Goal: Task Accomplishment & Management: Manage account settings

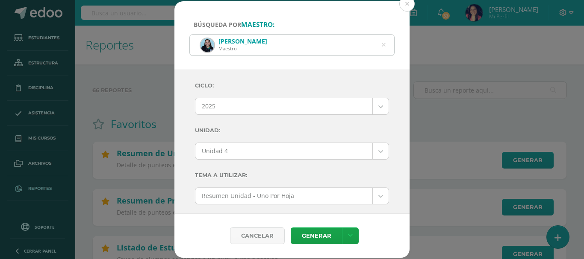
select select "2"
select select "Unidad 4"
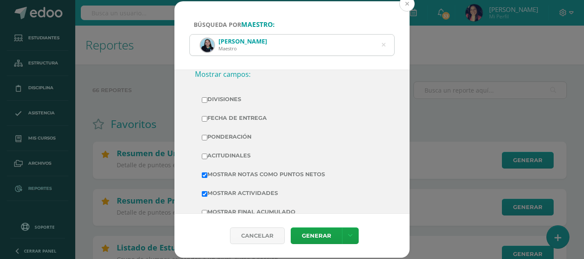
click at [408, 5] on button at bounding box center [406, 3] width 15 height 15
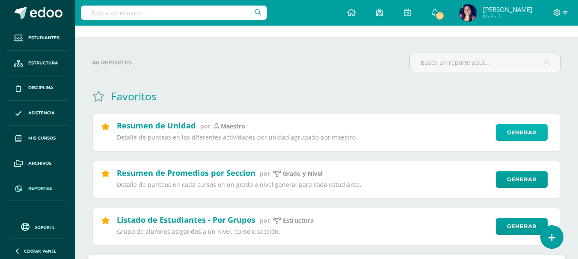
scroll to position [43, 0]
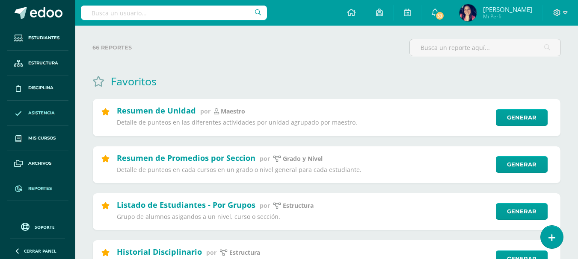
click at [38, 112] on span "Asistencia" at bounding box center [41, 113] width 27 height 7
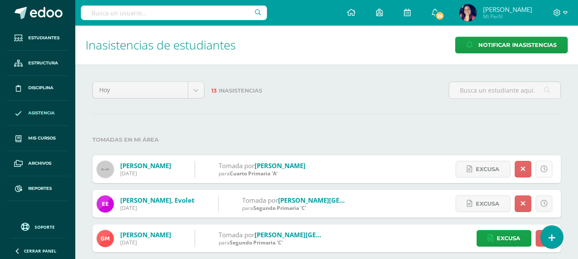
click at [541, 170] on icon at bounding box center [543, 169] width 7 height 7
click at [499, 169] on span "Excusa" at bounding box center [508, 170] width 24 height 16
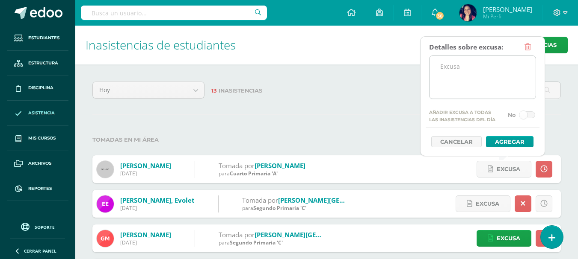
click at [442, 62] on textarea at bounding box center [482, 77] width 106 height 43
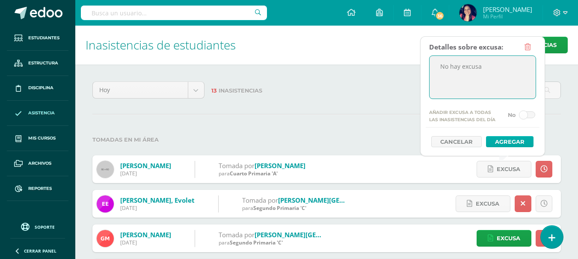
type textarea "No hay excusa"
click at [506, 142] on button "Agregar" at bounding box center [509, 141] width 47 height 11
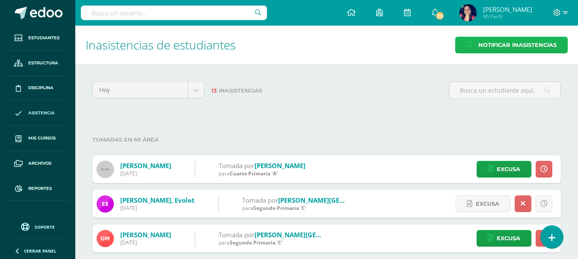
click at [532, 45] on span "Notificar Inasistencias" at bounding box center [517, 45] width 78 height 16
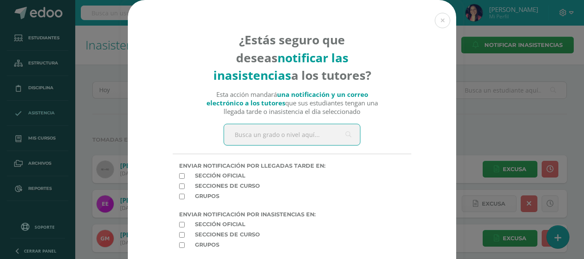
scroll to position [43, 0]
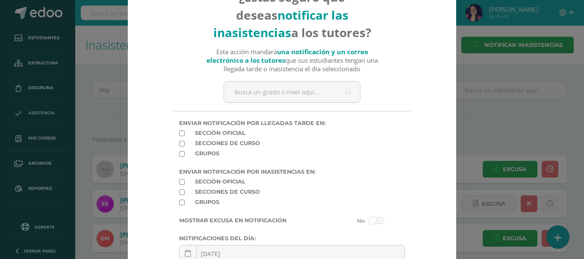
click at [179, 131] on input "checkbox" at bounding box center [182, 134] width 6 height 6
checkbox input "true"
click at [180, 142] on input "checkbox" at bounding box center [182, 144] width 6 height 6
checkbox input "true"
click at [179, 153] on input "checkbox" at bounding box center [182, 154] width 6 height 6
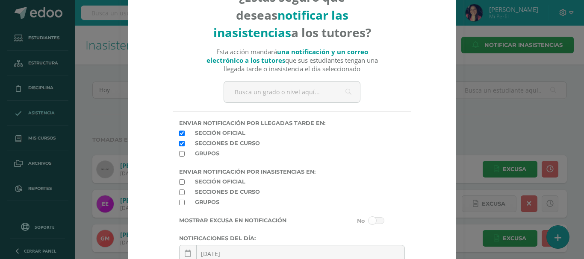
checkbox input "true"
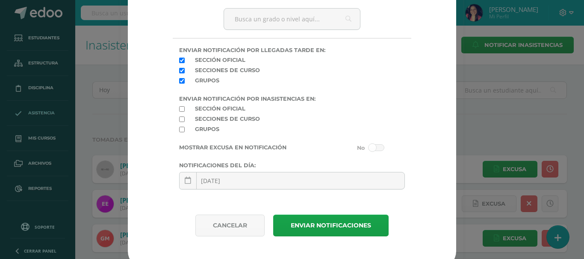
scroll to position [125, 0]
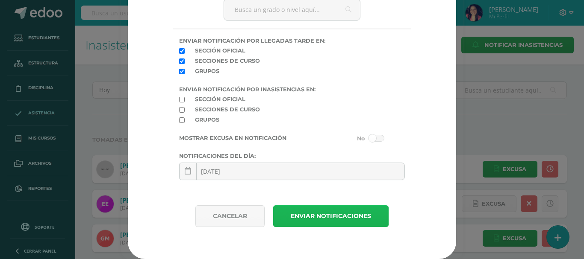
click at [295, 214] on button "Enviar notificaciones" at bounding box center [330, 217] width 115 height 22
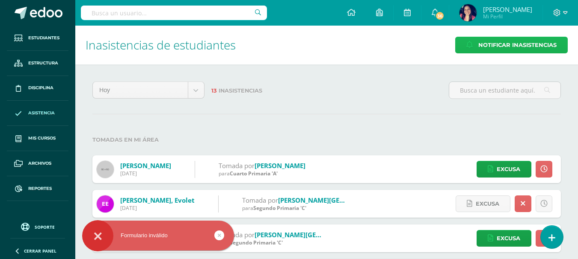
click at [501, 44] on span "Notificar Inasistencias" at bounding box center [517, 45] width 78 height 16
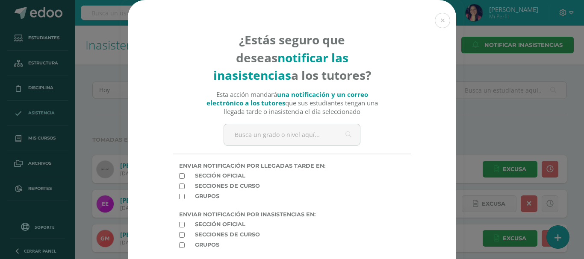
click at [180, 177] on input "checkbox" at bounding box center [182, 177] width 6 height 6
checkbox input "true"
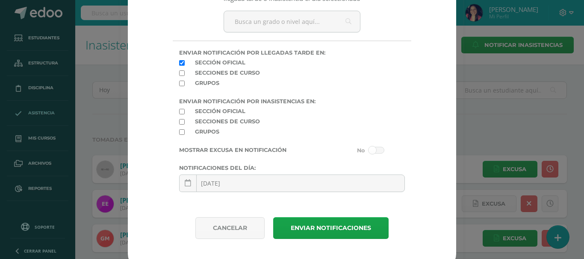
scroll to position [125, 0]
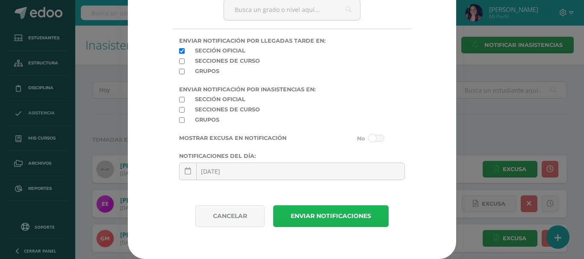
click at [302, 214] on button "Enviar notificaciones" at bounding box center [330, 217] width 115 height 22
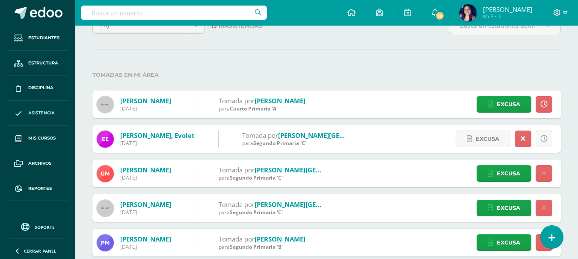
scroll to position [85, 0]
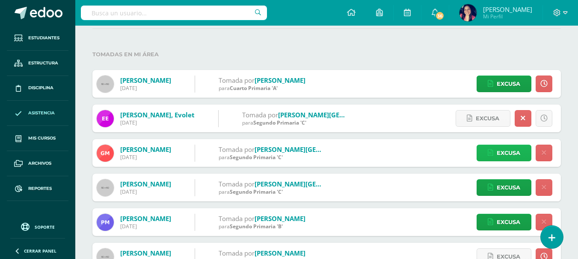
click at [507, 156] on span "Excusa" at bounding box center [508, 153] width 24 height 16
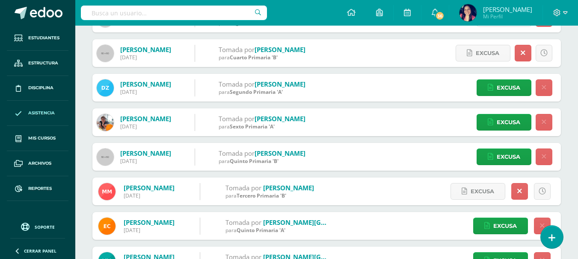
scroll to position [357, 0]
